Goal: Information Seeking & Learning: Learn about a topic

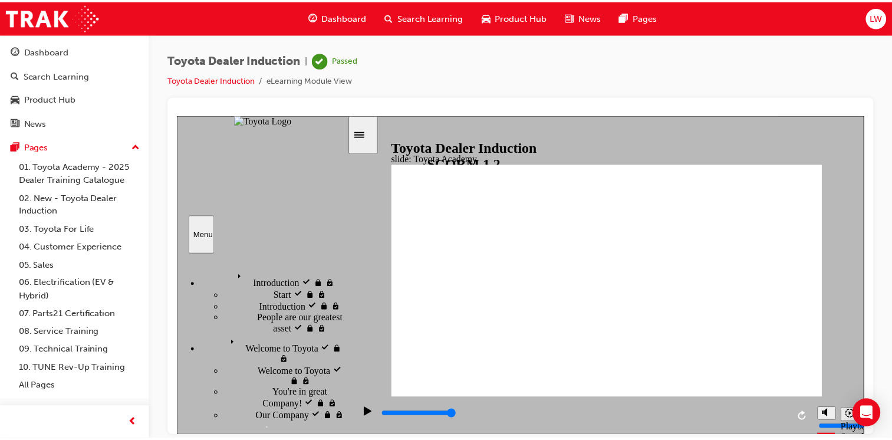
scroll to position [466, 0]
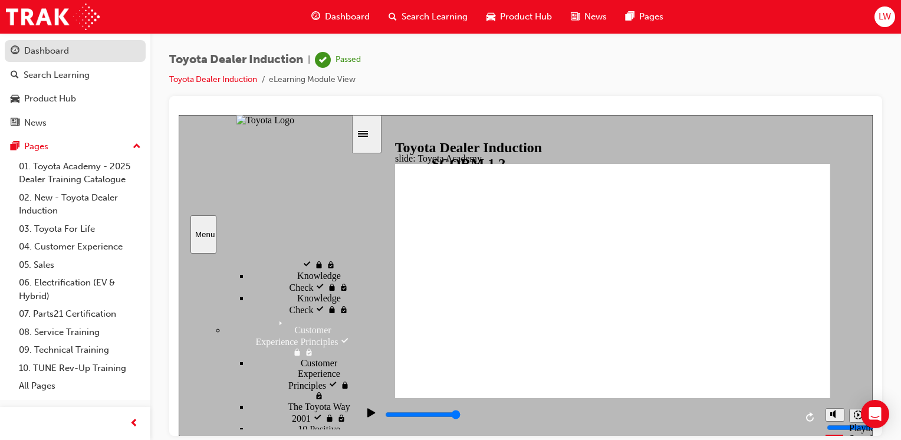
click at [57, 48] on div "Dashboard" at bounding box center [46, 51] width 45 height 14
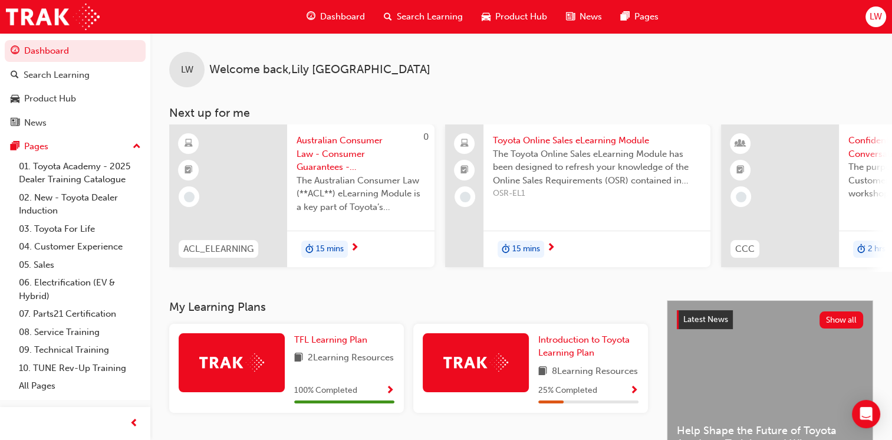
click at [632, 396] on span "Show Progress" at bounding box center [634, 390] width 9 height 11
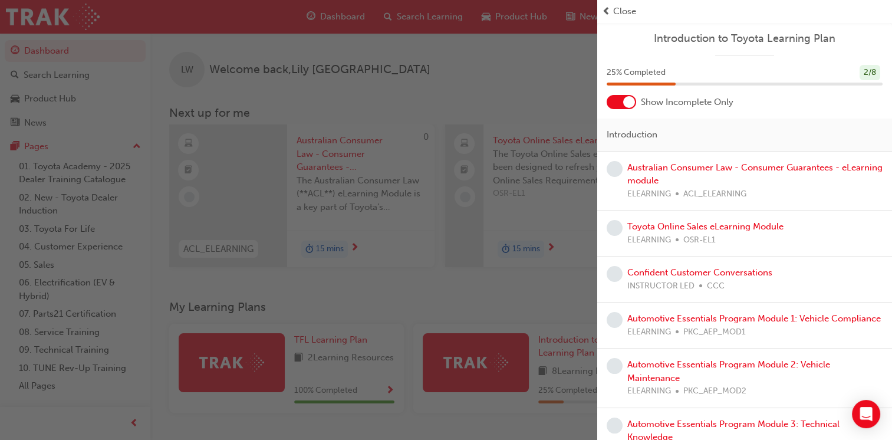
click at [493, 86] on div "button" at bounding box center [298, 220] width 597 height 440
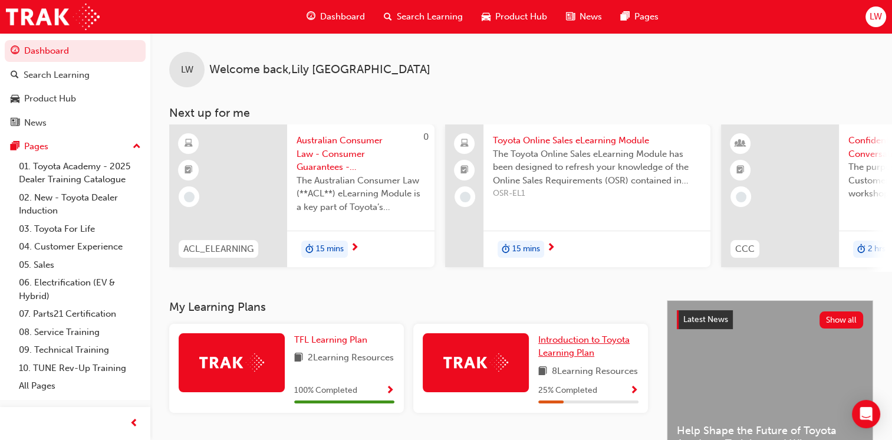
click at [561, 347] on span "Introduction to Toyota Learning Plan" at bounding box center [583, 346] width 91 height 24
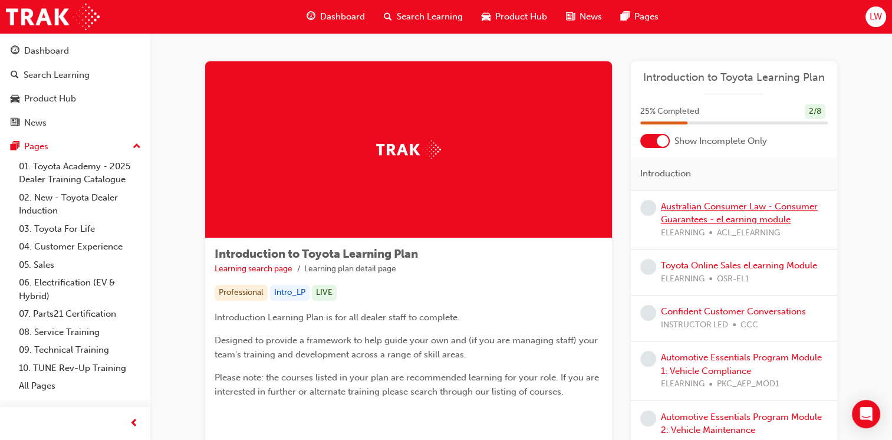
click at [688, 205] on link "Australian Consumer Law - Consumer Guarantees - eLearning module" at bounding box center [739, 213] width 157 height 24
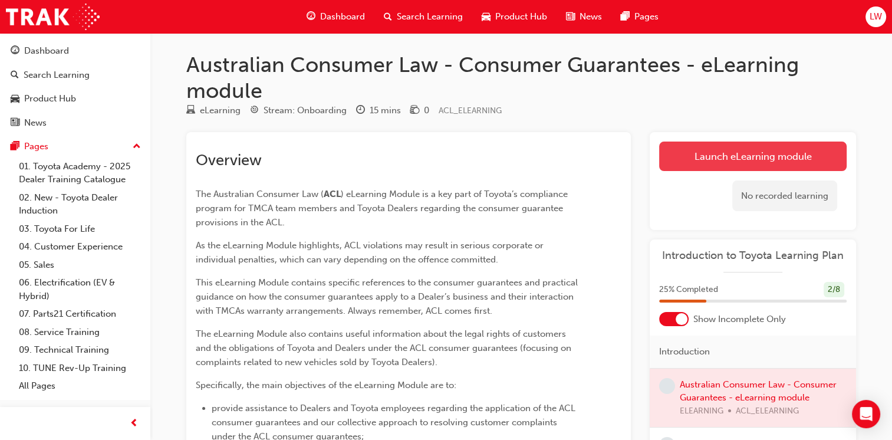
click at [708, 165] on link "Launch eLearning module" at bounding box center [752, 155] width 187 height 29
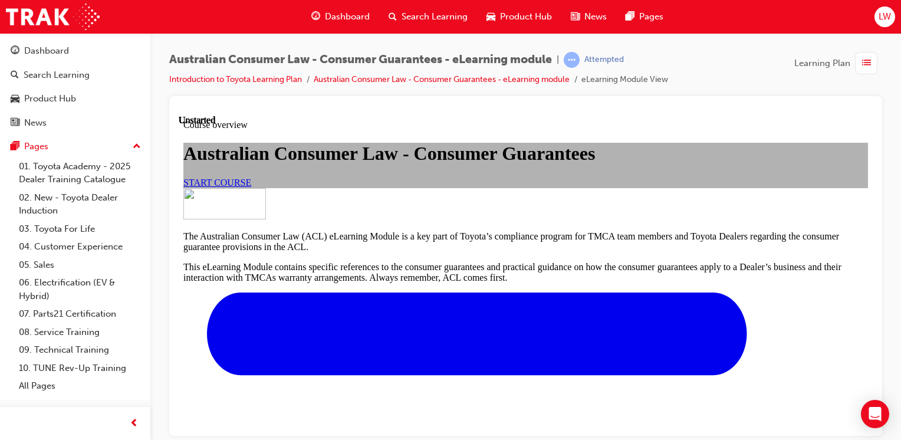
scroll to position [12, 0]
click at [251, 187] on span "START COURSE" at bounding box center [217, 182] width 68 height 10
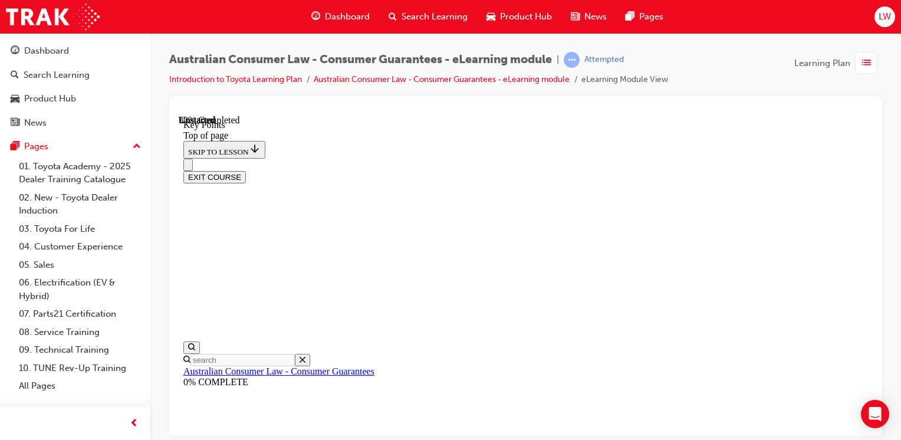
scroll to position [614, 0]
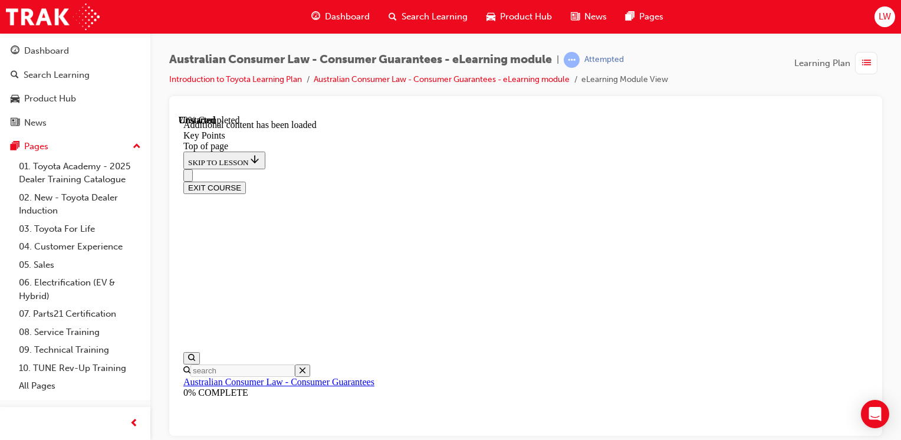
scroll to position [1669, 0]
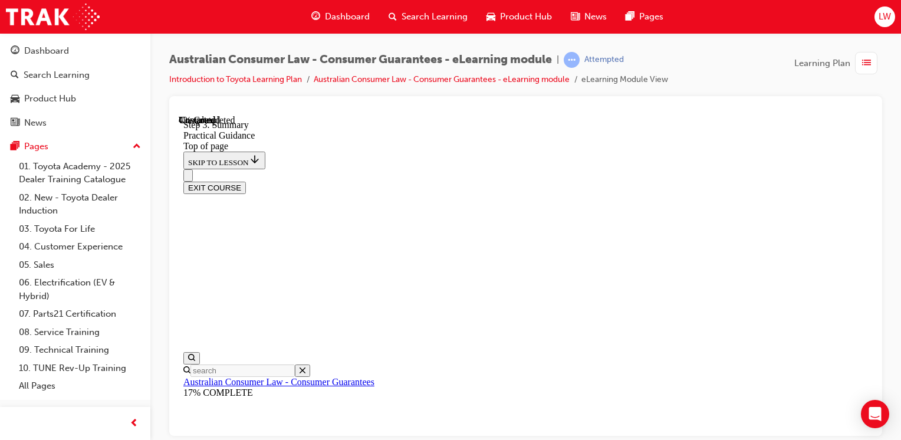
scroll to position [168, 0]
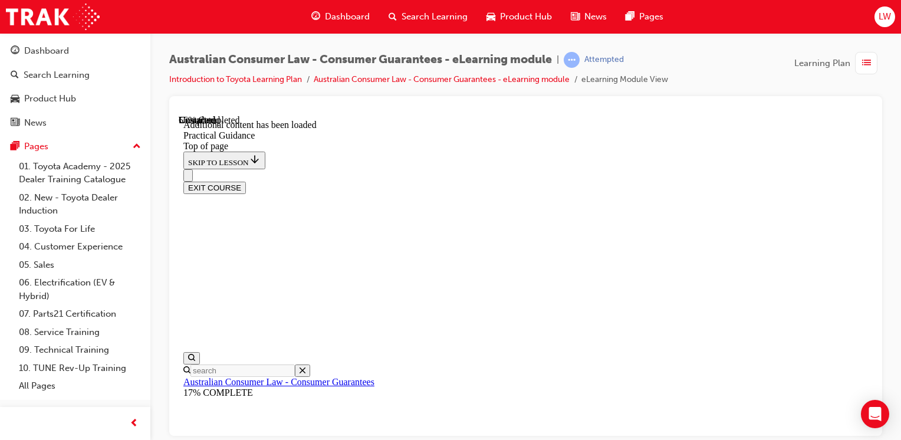
scroll to position [1884, 0]
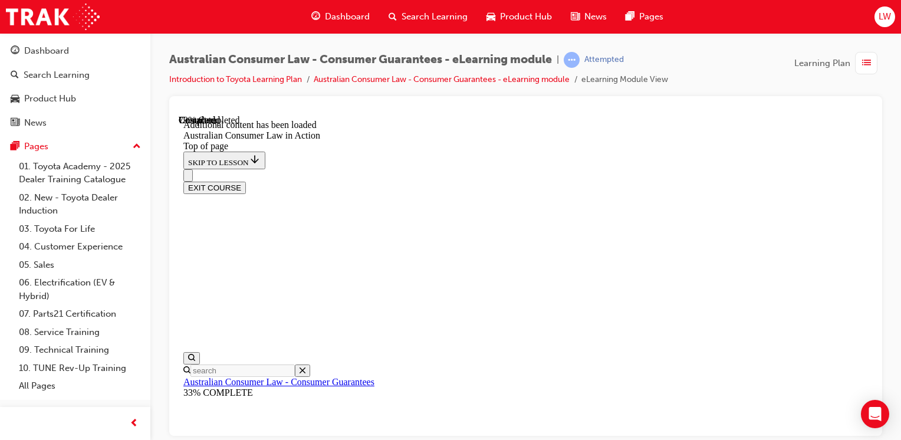
scroll to position [2036, 0]
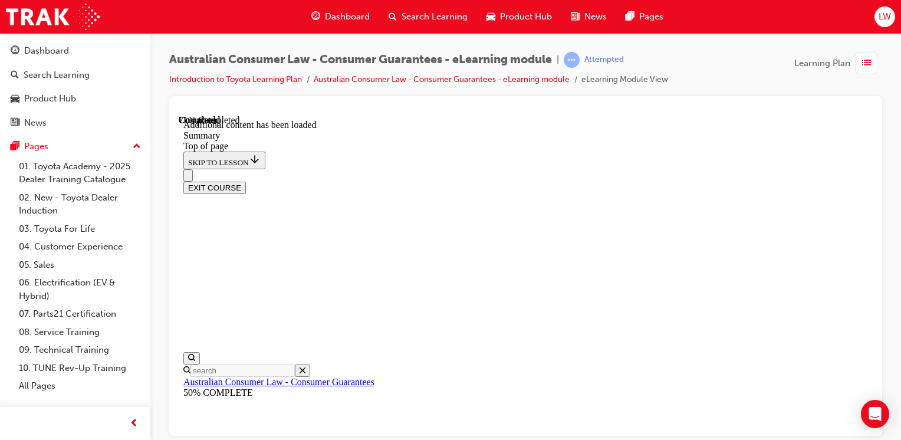
scroll to position [1514, 0]
